Goal: Navigation & Orientation: Understand site structure

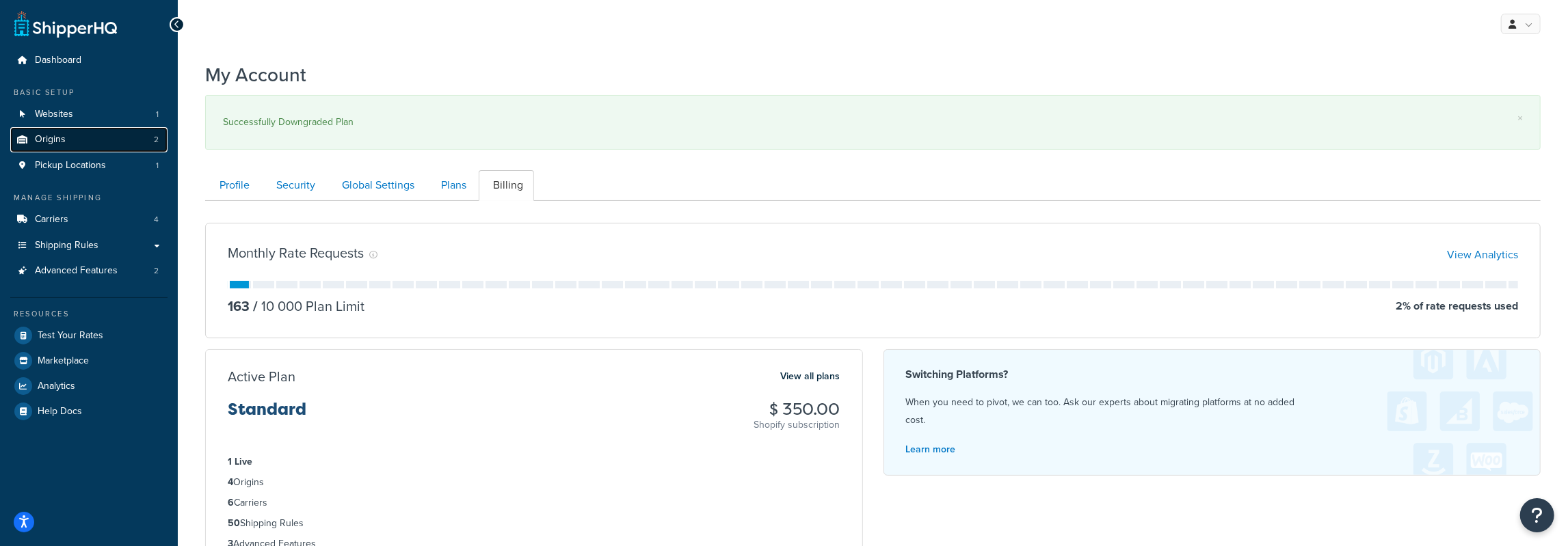
click at [109, 145] on link "Origins 2" at bounding box center [89, 140] width 157 height 25
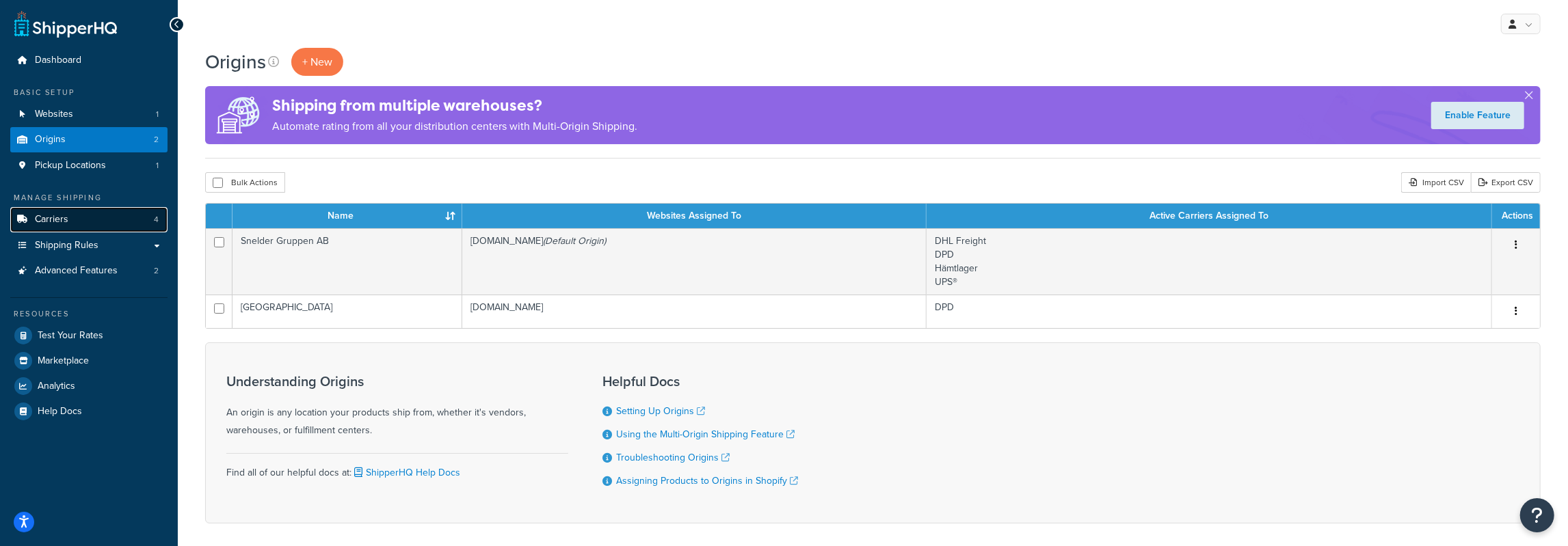
click at [85, 216] on link "Carriers 4" at bounding box center [89, 220] width 157 height 25
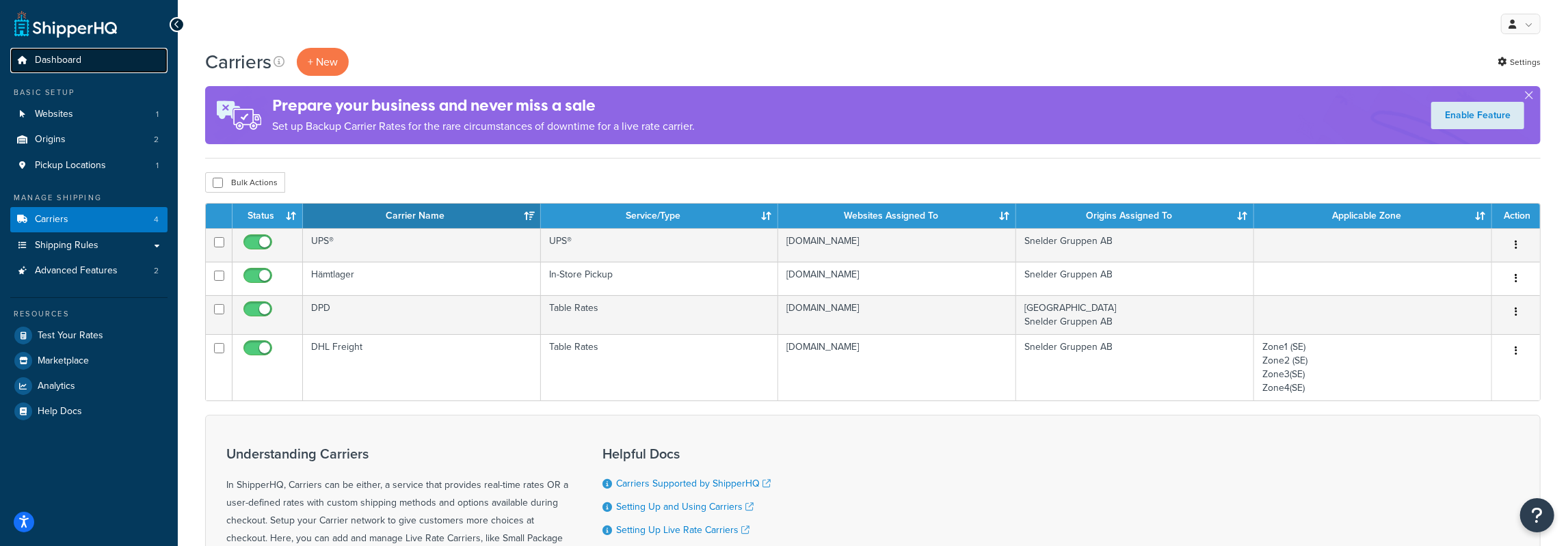
click at [95, 62] on link "Dashboard" at bounding box center [89, 61] width 157 height 25
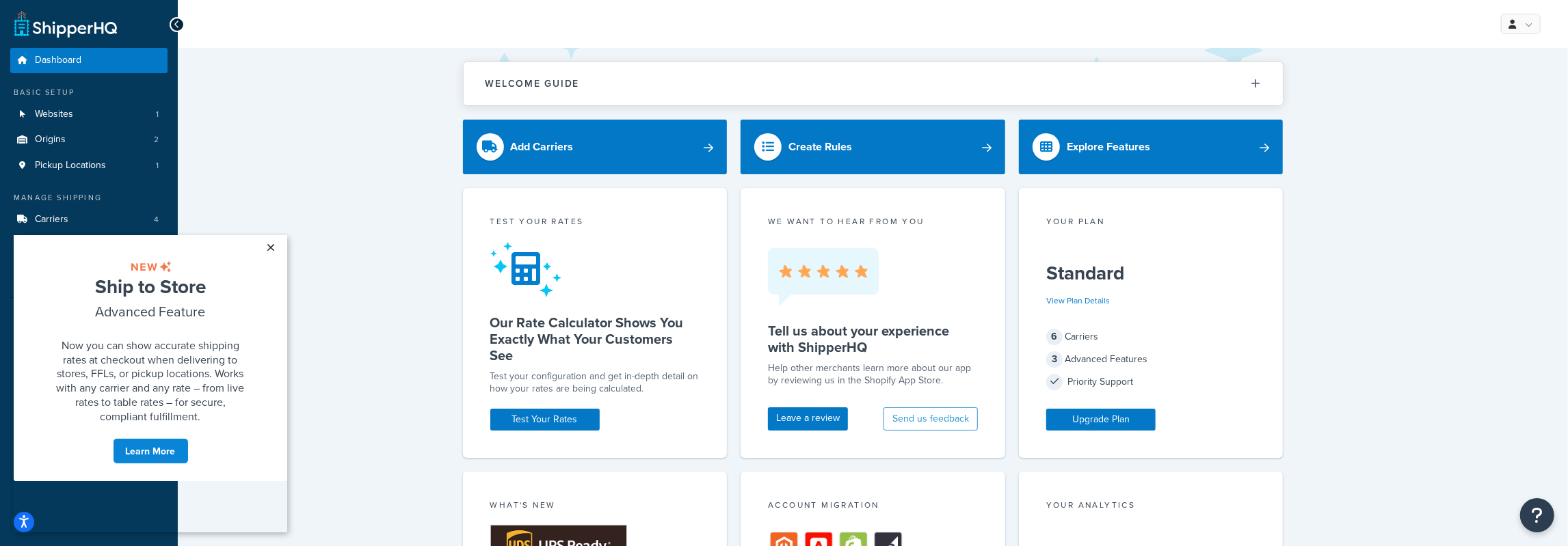
click at [269, 247] on link "×" at bounding box center [271, 246] width 24 height 25
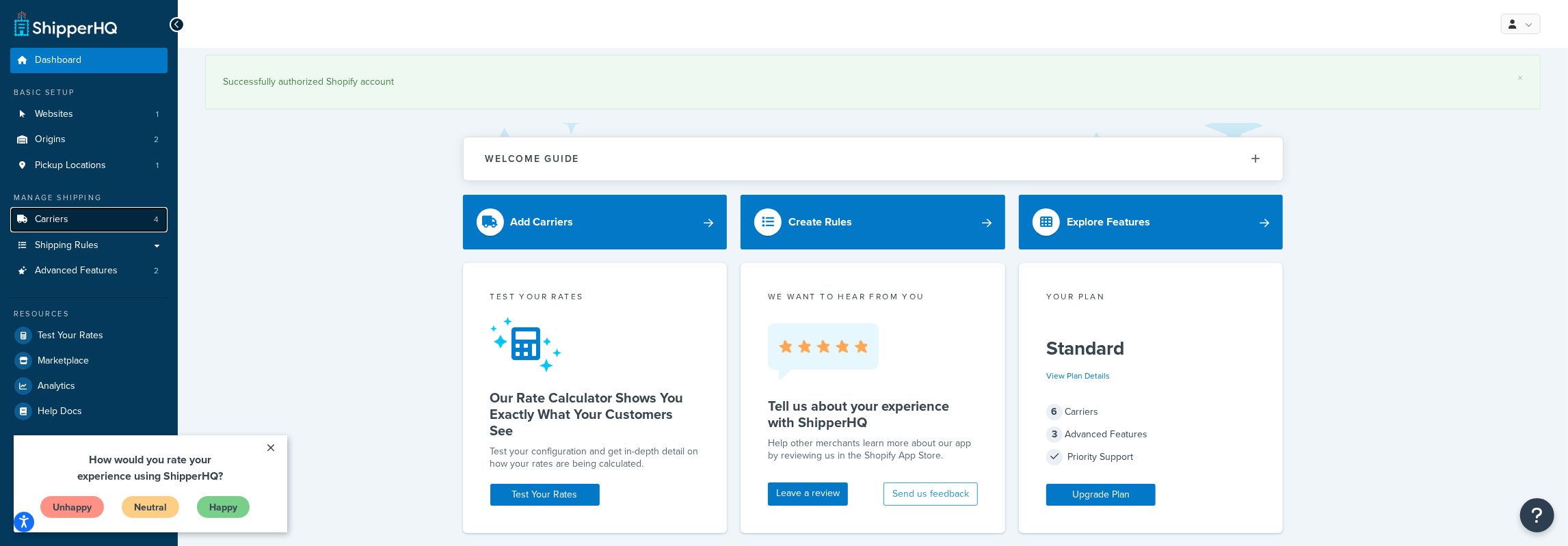
click at [74, 222] on link "Carriers 4" at bounding box center [89, 220] width 157 height 25
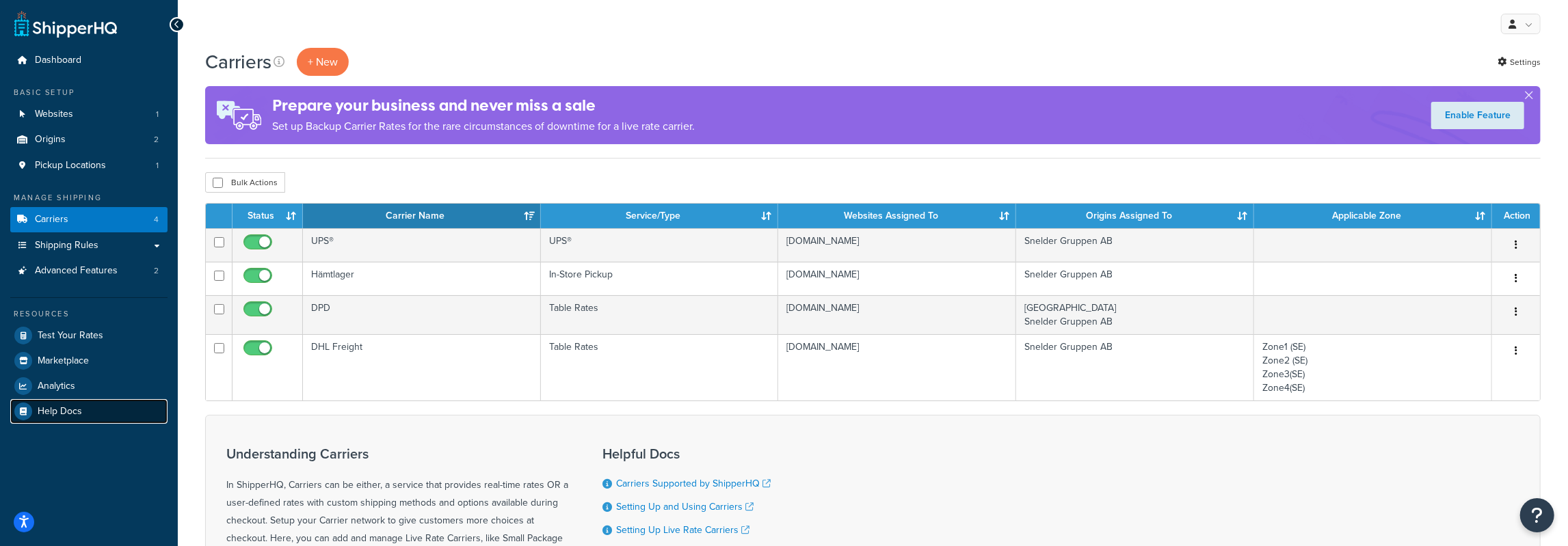
click at [62, 412] on span "Help Docs" at bounding box center [59, 412] width 44 height 12
